Goal: Find specific page/section: Find specific page/section

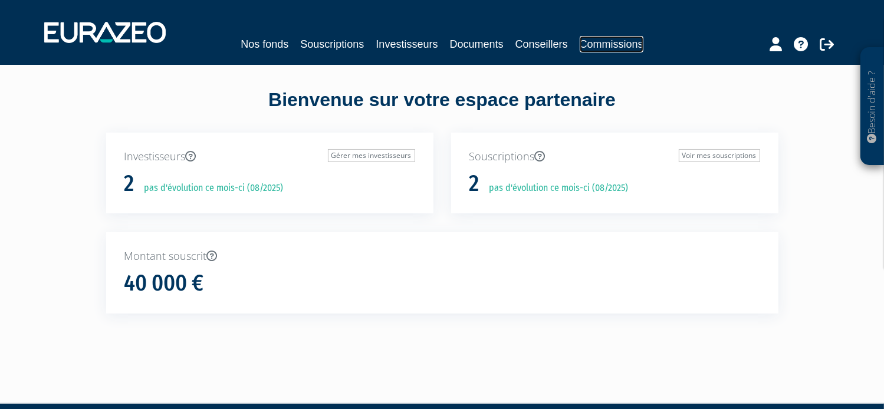
click at [613, 43] on link "Commissions" at bounding box center [612, 44] width 64 height 17
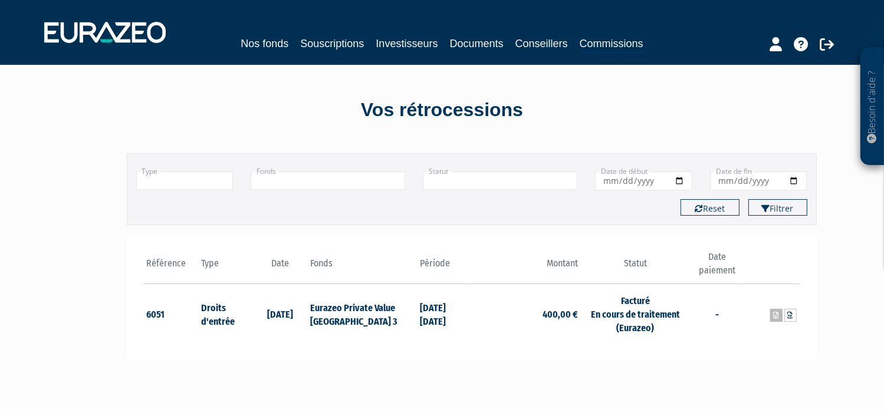
click at [779, 314] on icon at bounding box center [776, 315] width 5 height 7
click at [526, 61] on nav "Nos fonds Souscriptions Investisseurs Documents Conseillers Commissions" at bounding box center [442, 32] width 884 height 65
click at [342, 40] on link "Souscriptions" at bounding box center [332, 43] width 64 height 17
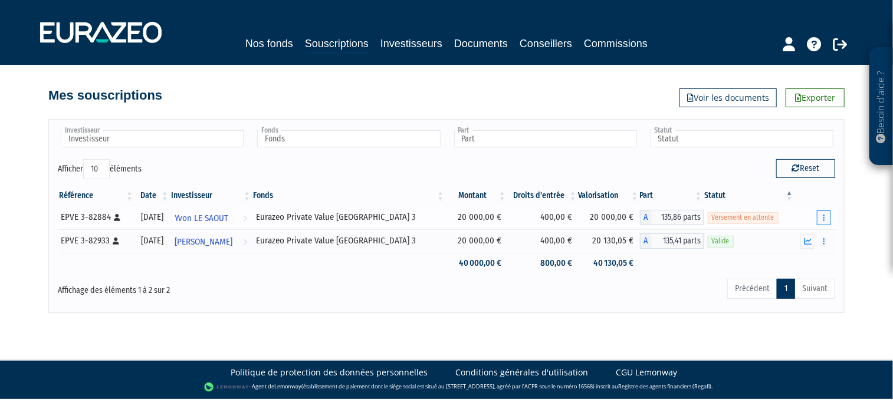
click at [823, 218] on icon "button" at bounding box center [824, 218] width 2 height 8
